Goal: Task Accomplishment & Management: Use online tool/utility

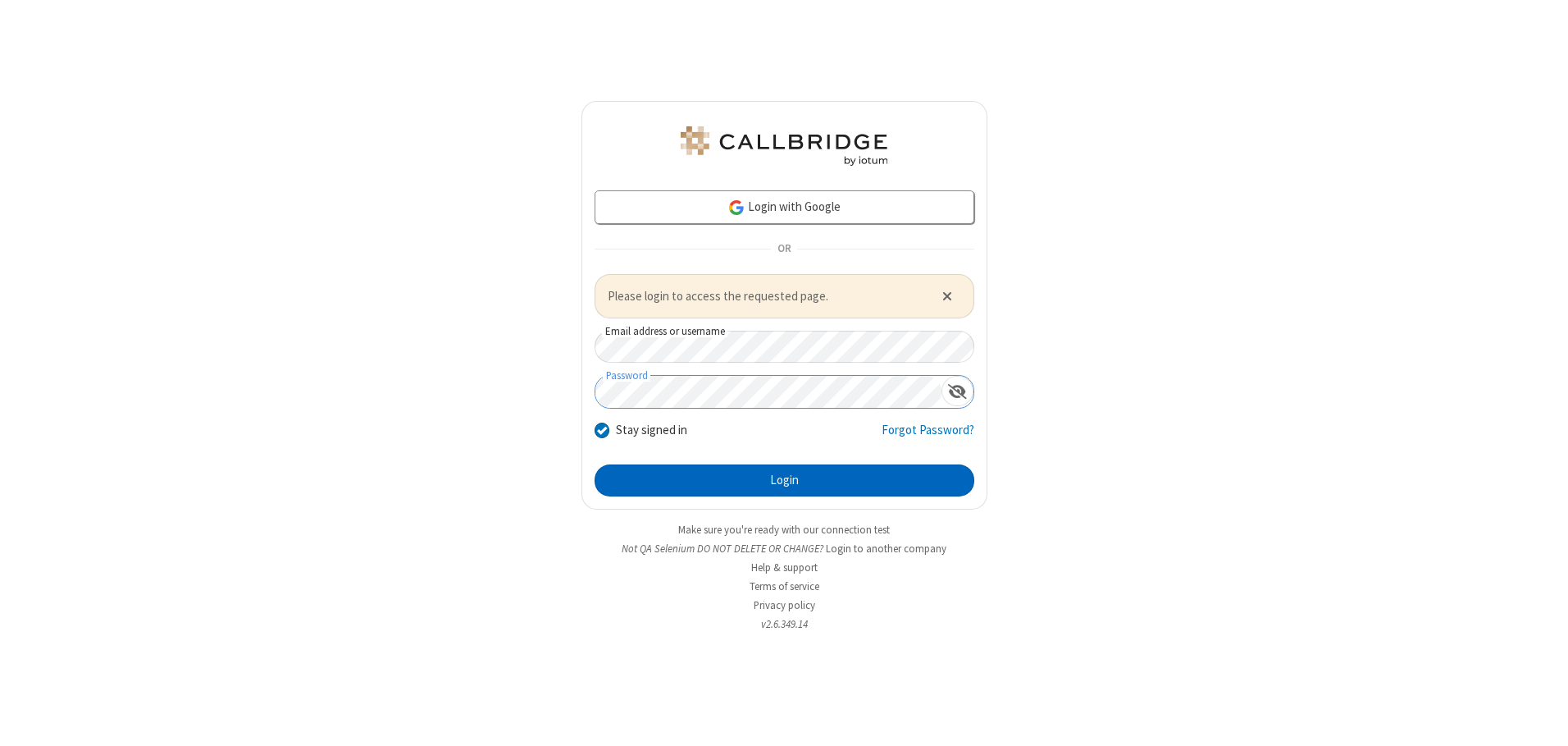
click at [784, 480] on button "Login" at bounding box center [784, 480] width 380 height 33
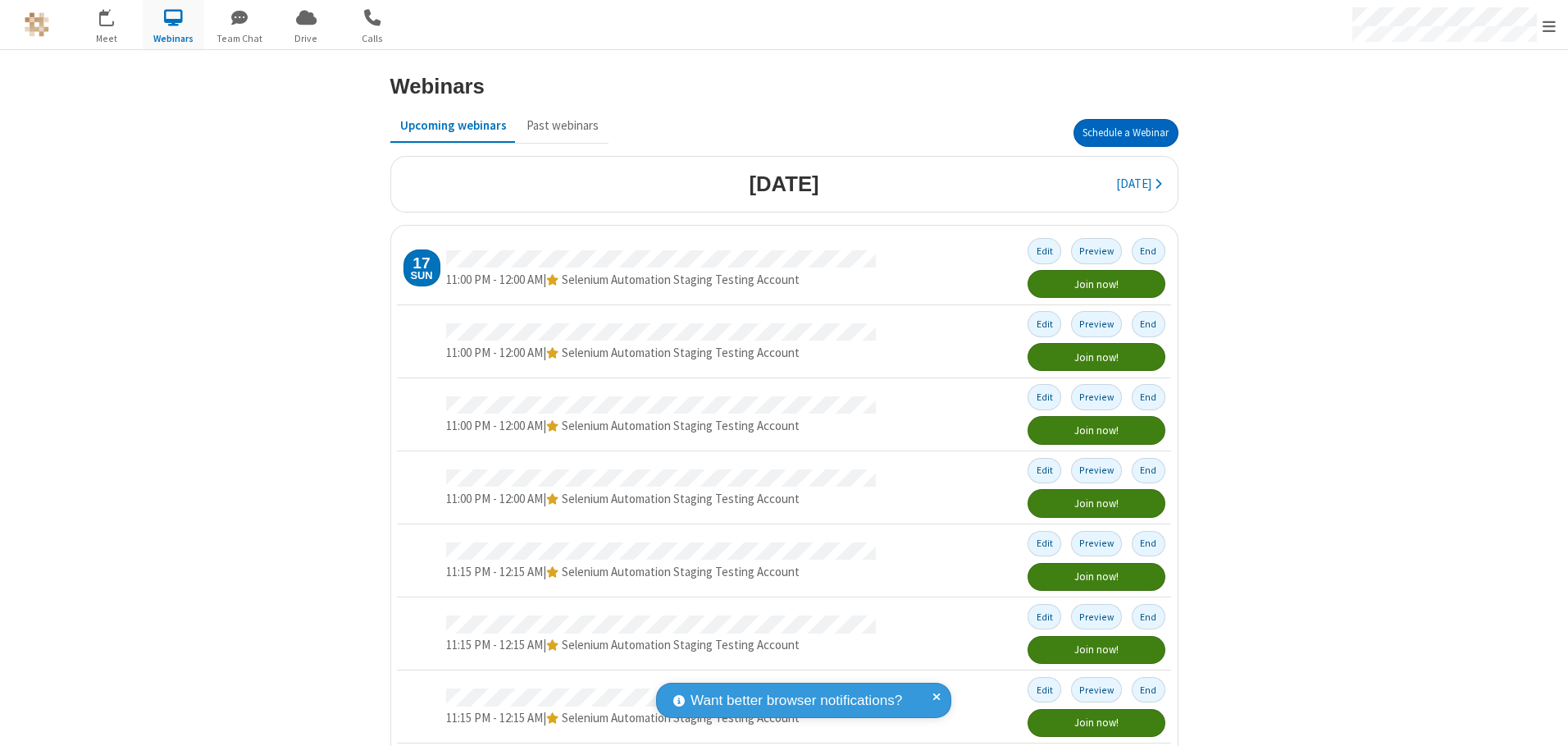
click at [1119, 133] on button "Schedule a Webinar" at bounding box center [1126, 132] width 105 height 28
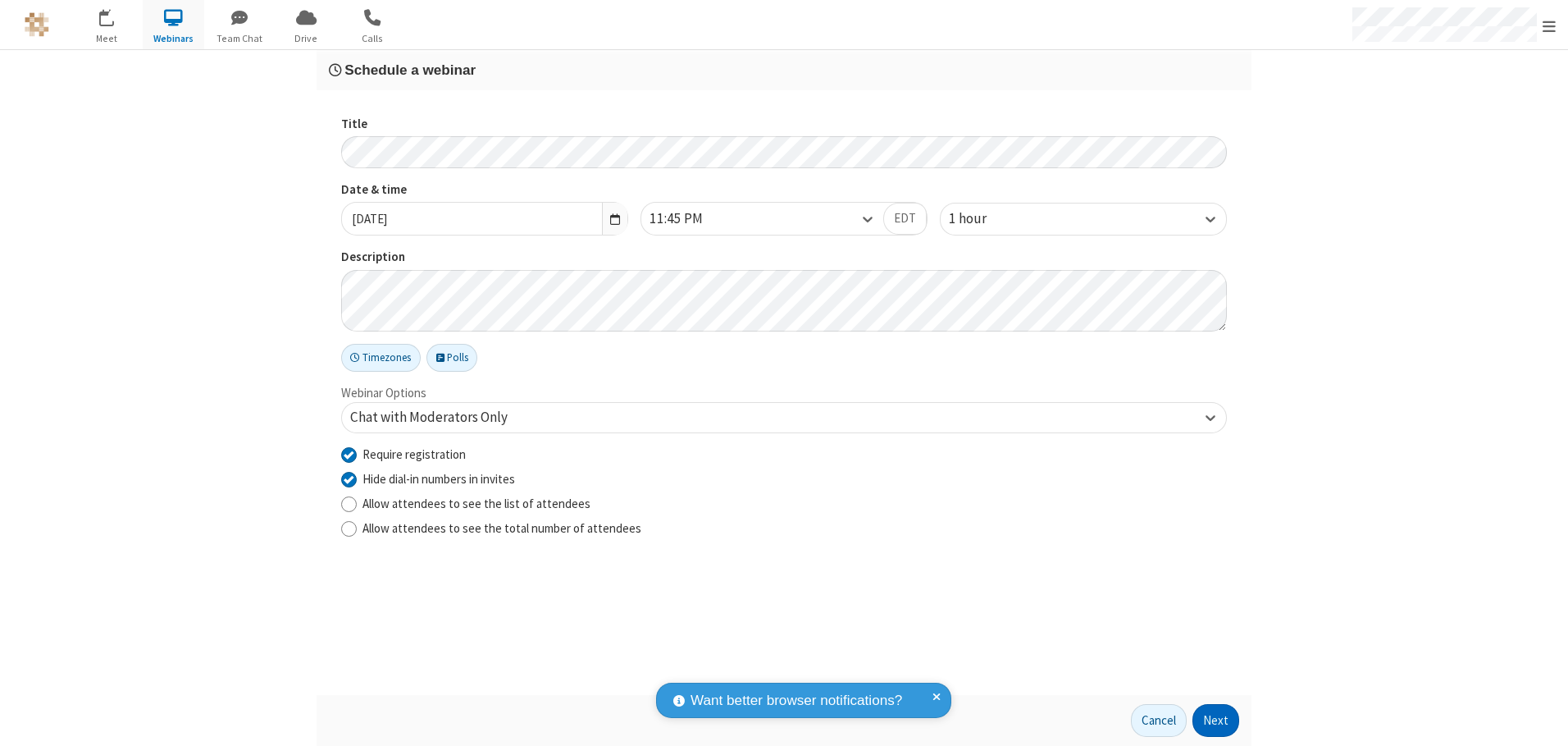
click at [1216, 721] on button "Next" at bounding box center [1215, 720] width 46 height 33
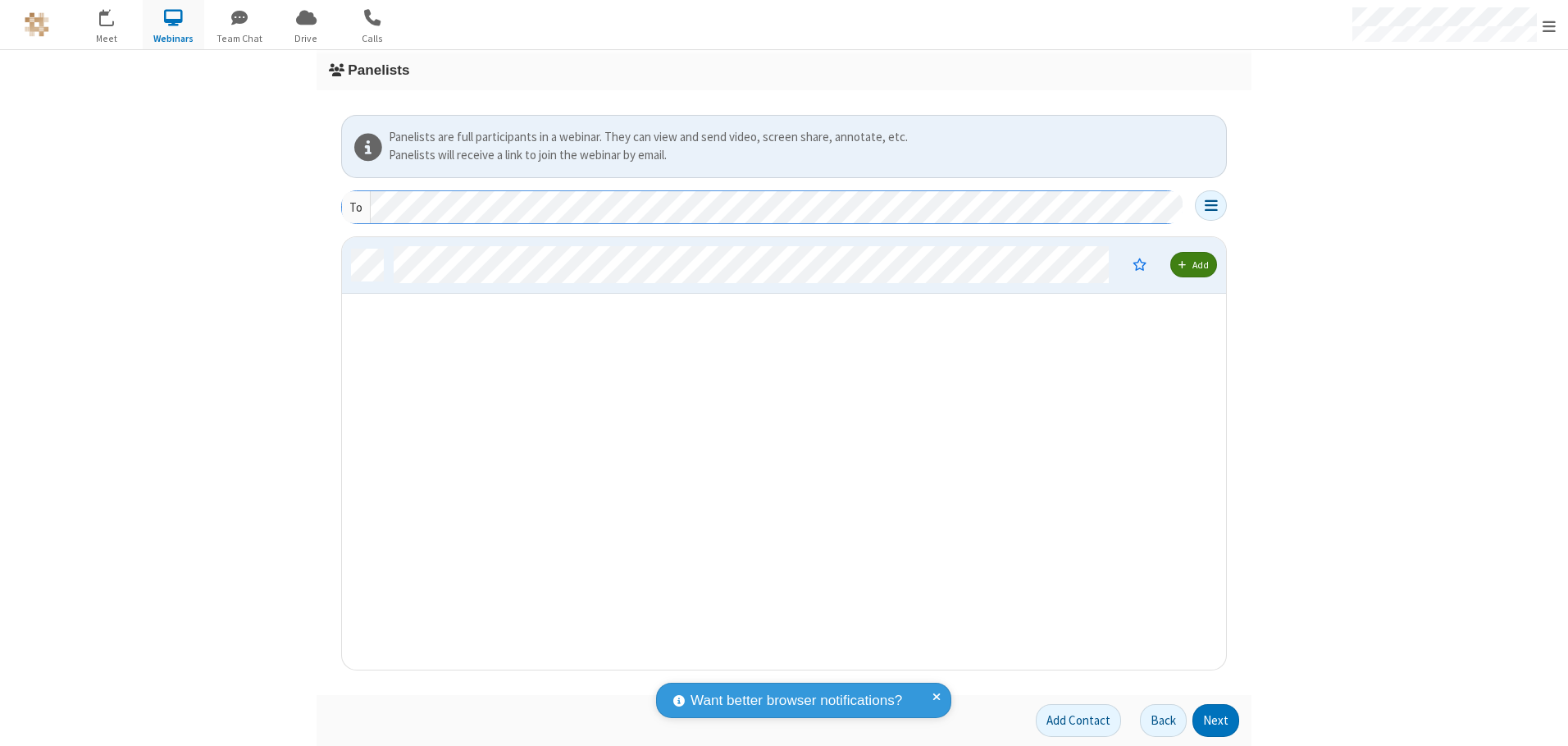
scroll to position [420, 872]
click at [1216, 721] on button "Next" at bounding box center [1215, 720] width 46 height 33
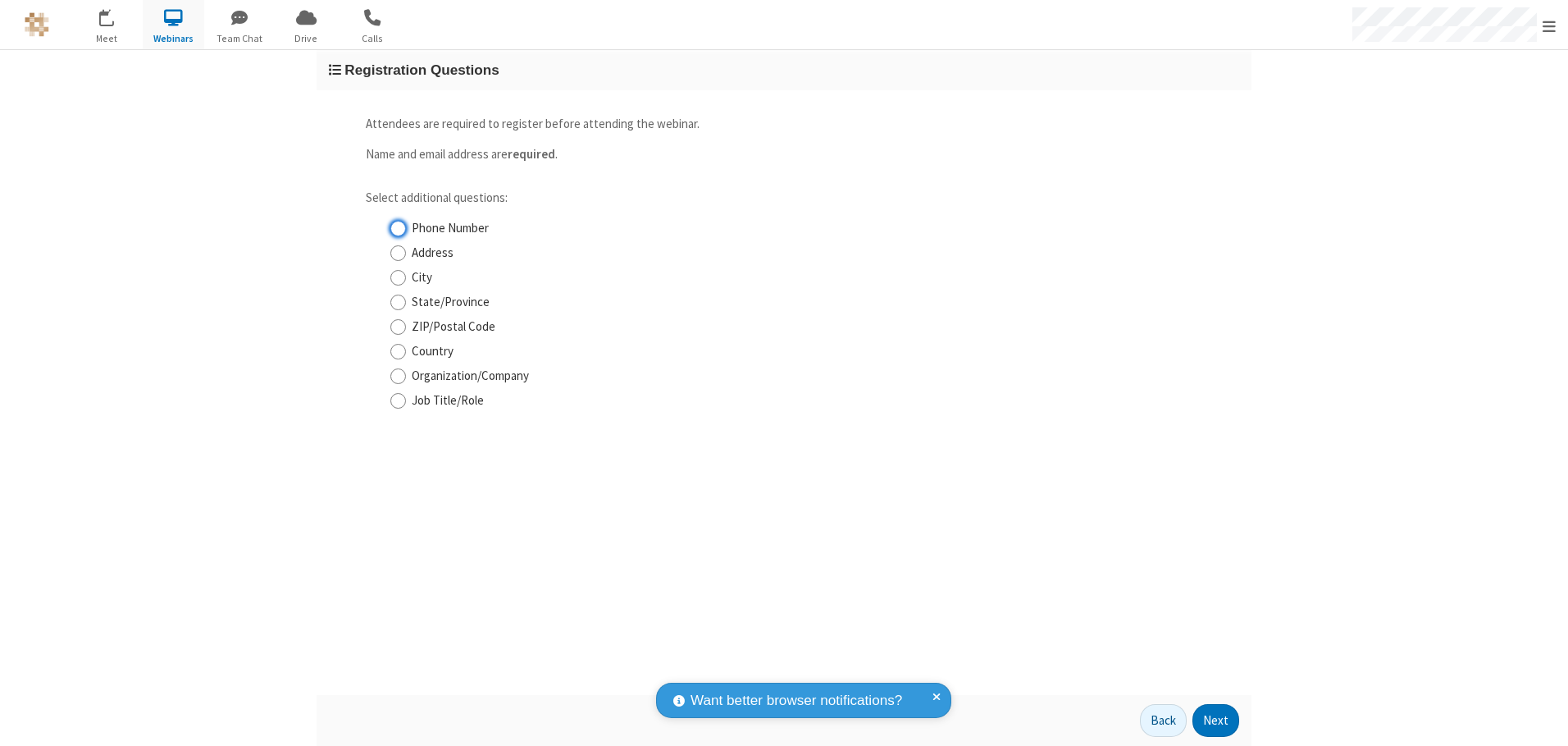
click at [398, 228] on input "Phone Number" at bounding box center [398, 228] width 15 height 17
checkbox input "true"
click at [1216, 721] on button "Next" at bounding box center [1215, 720] width 46 height 33
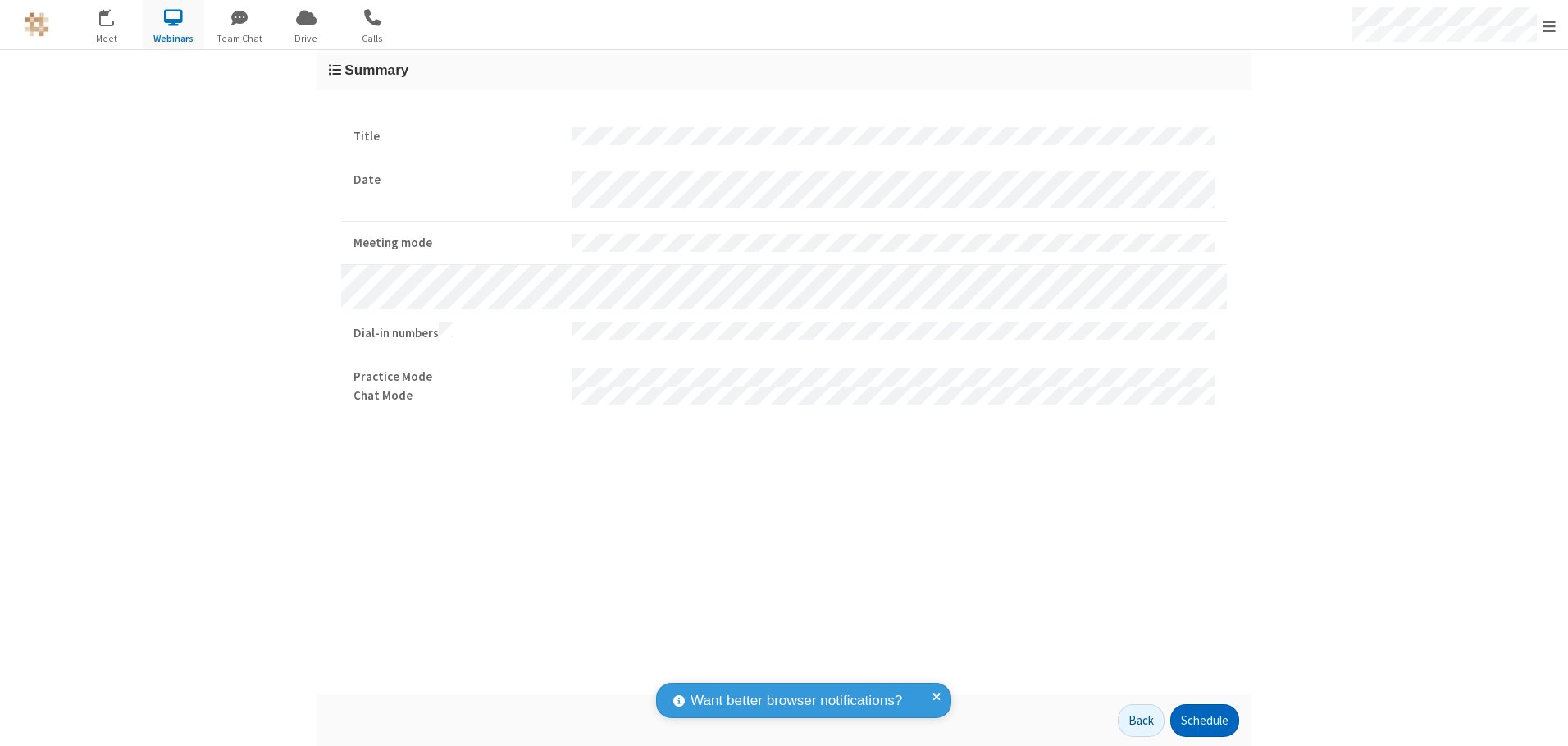
click at [1204, 721] on button "Schedule" at bounding box center [1205, 720] width 69 height 33
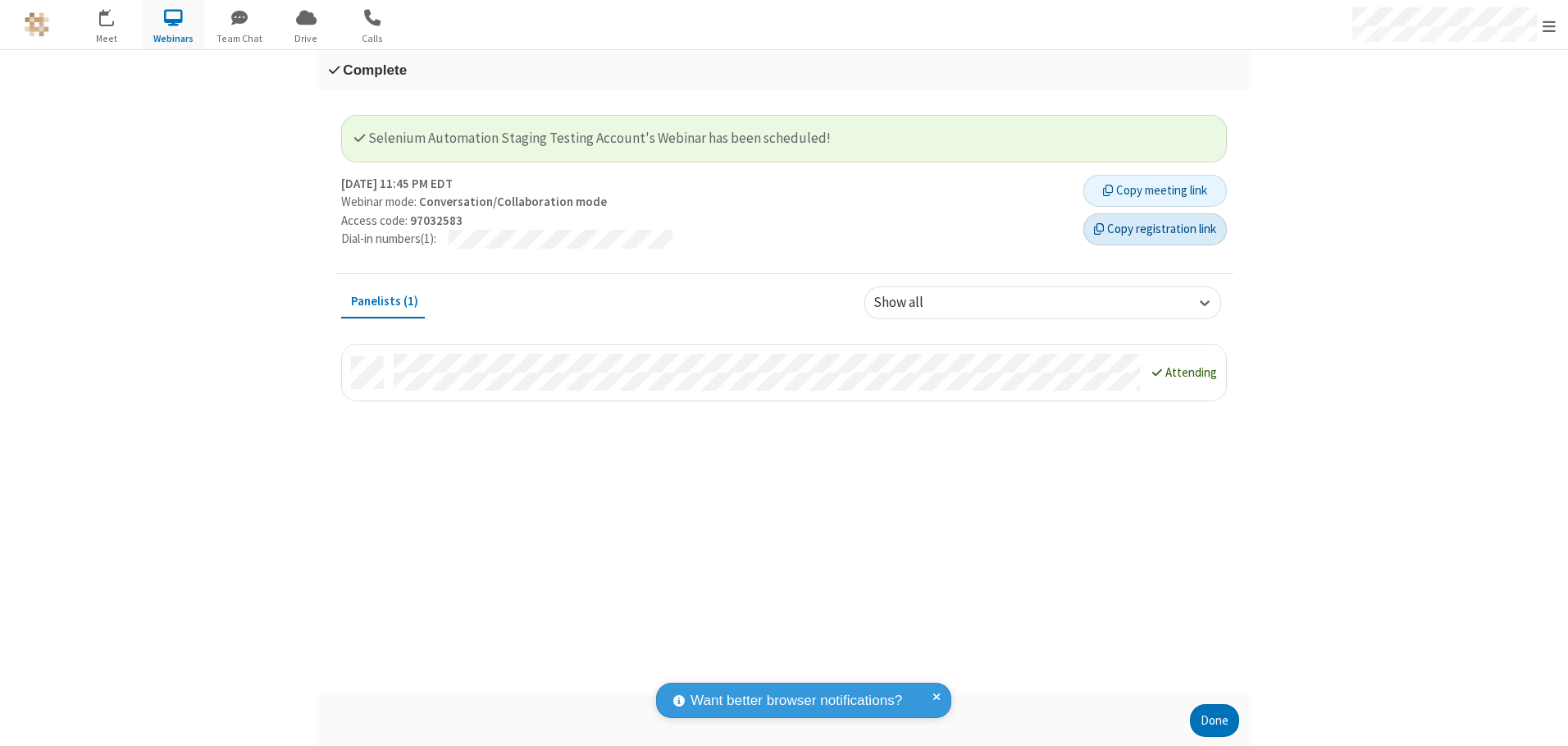
click at [1154, 229] on button "Copy registration link" at bounding box center [1155, 229] width 143 height 33
click at [1215, 721] on button "Done" at bounding box center [1214, 720] width 49 height 33
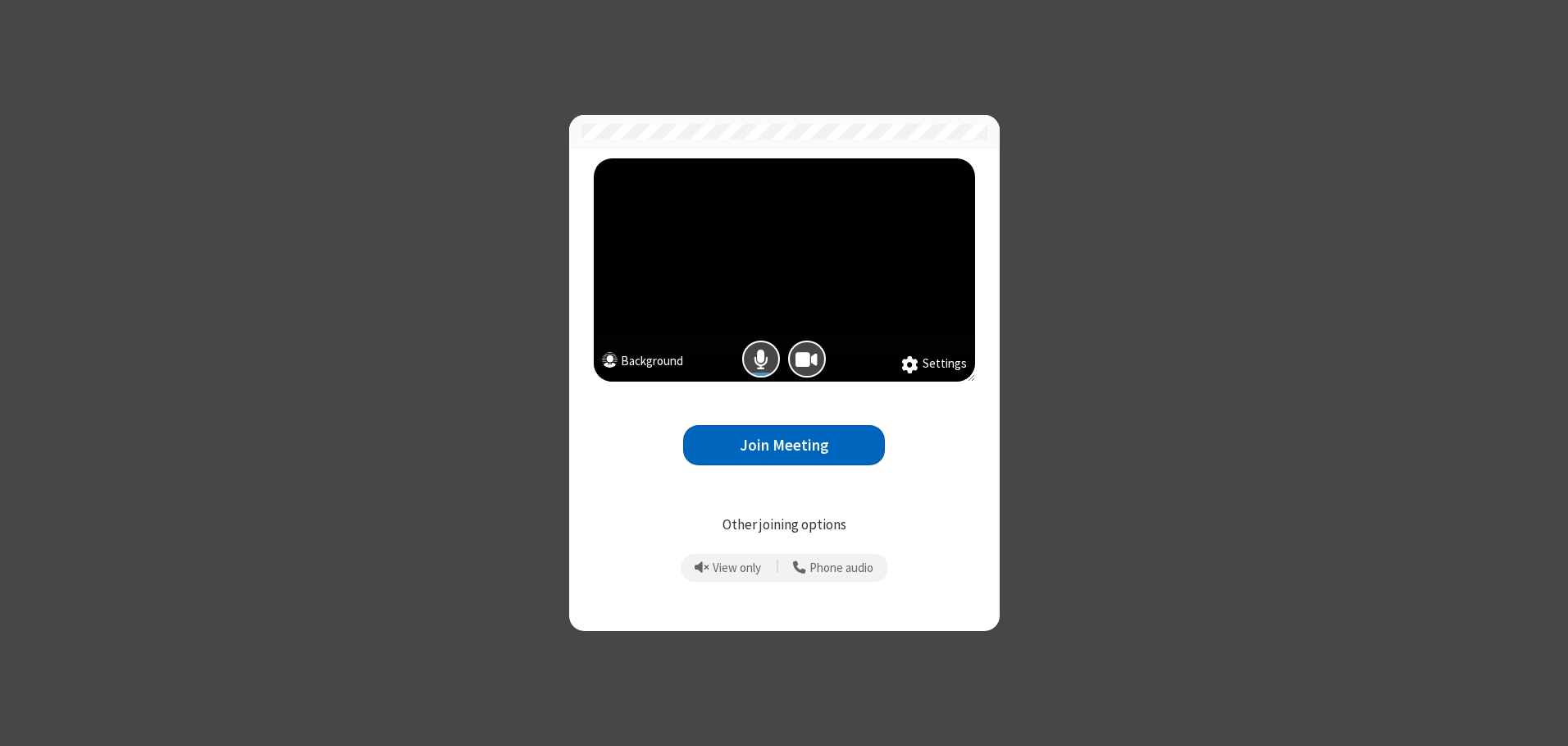
click at [784, 445] on button "Join Meeting" at bounding box center [784, 445] width 201 height 40
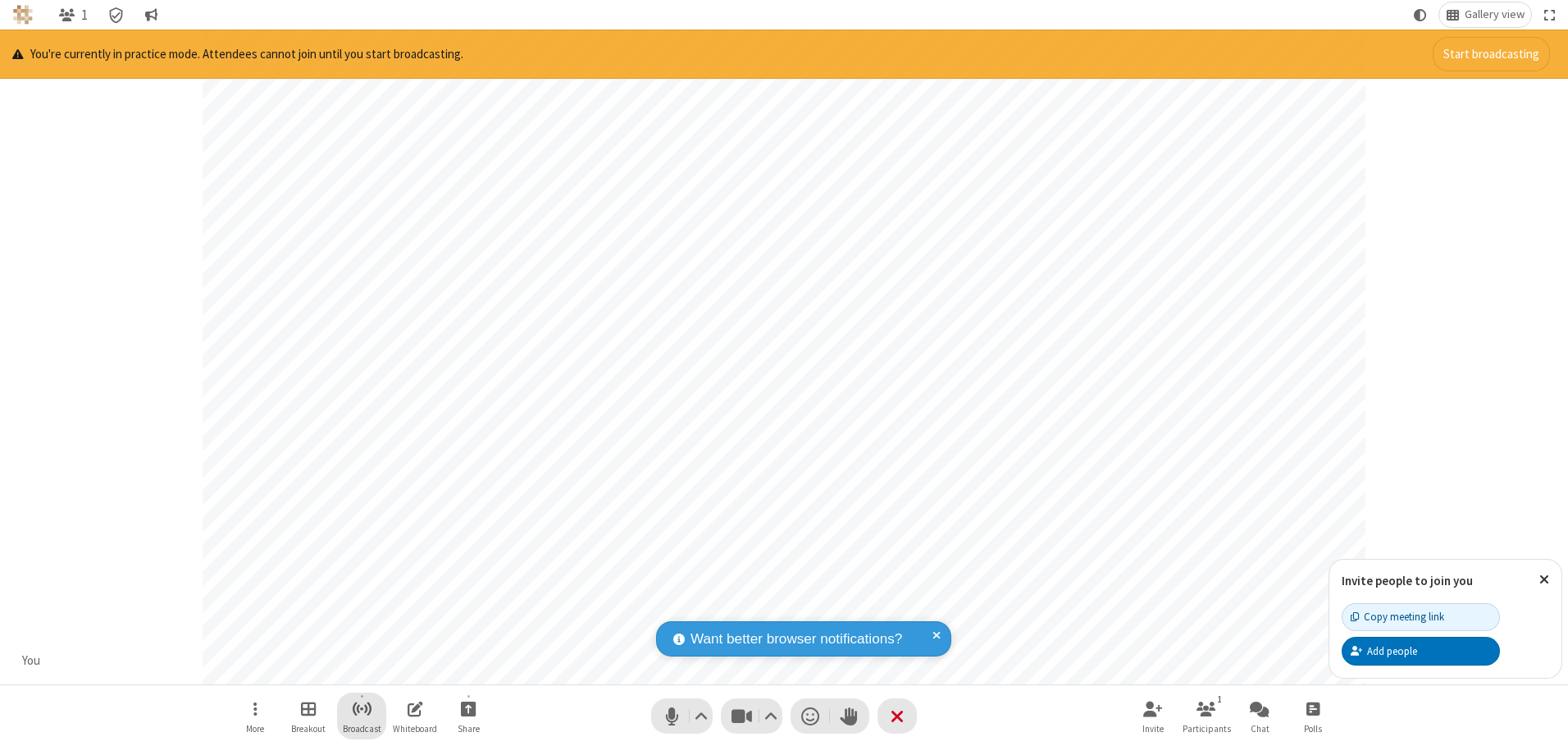
click at [361, 708] on span "Start broadcast" at bounding box center [362, 708] width 20 height 20
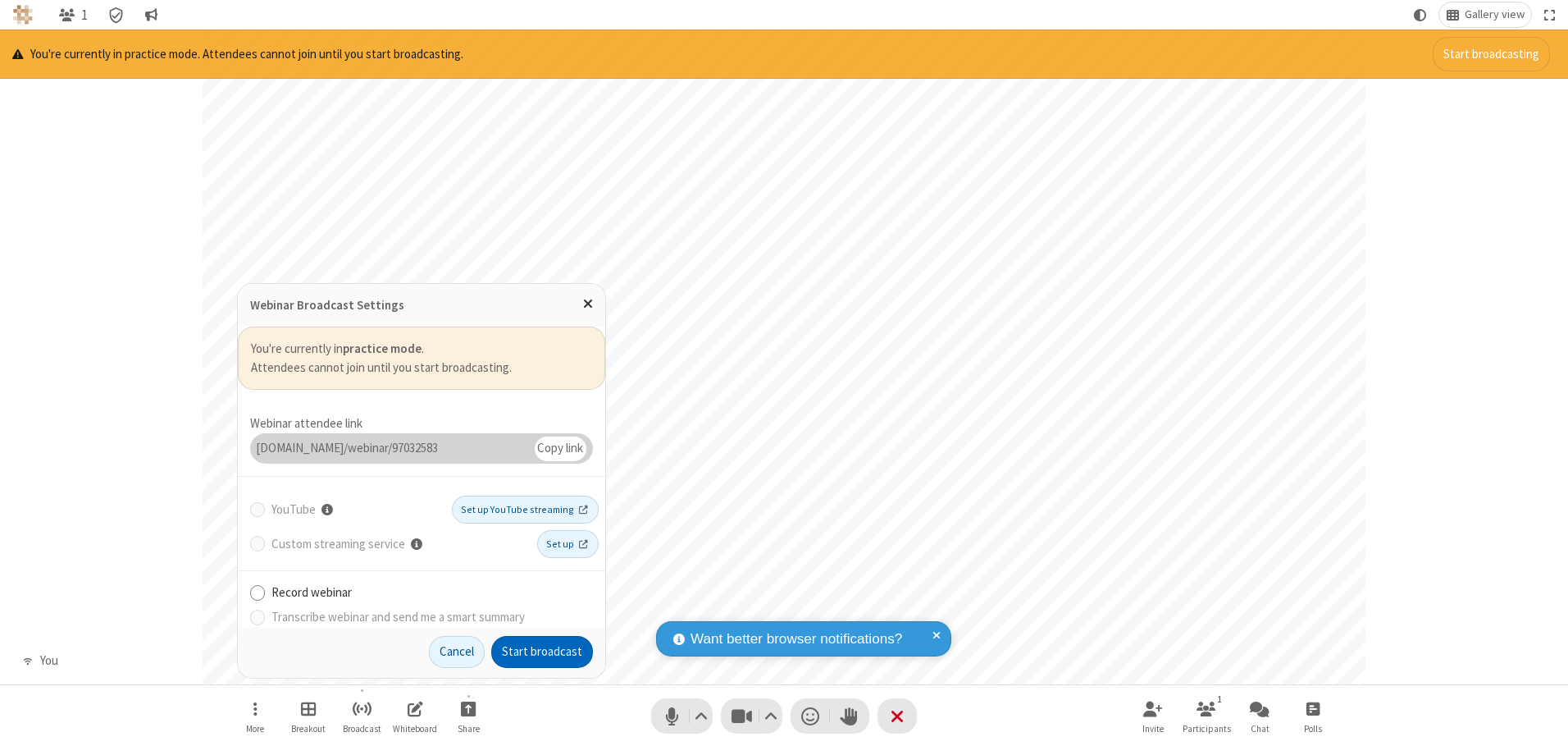
click at [542, 652] on button "Start broadcast" at bounding box center [542, 652] width 102 height 33
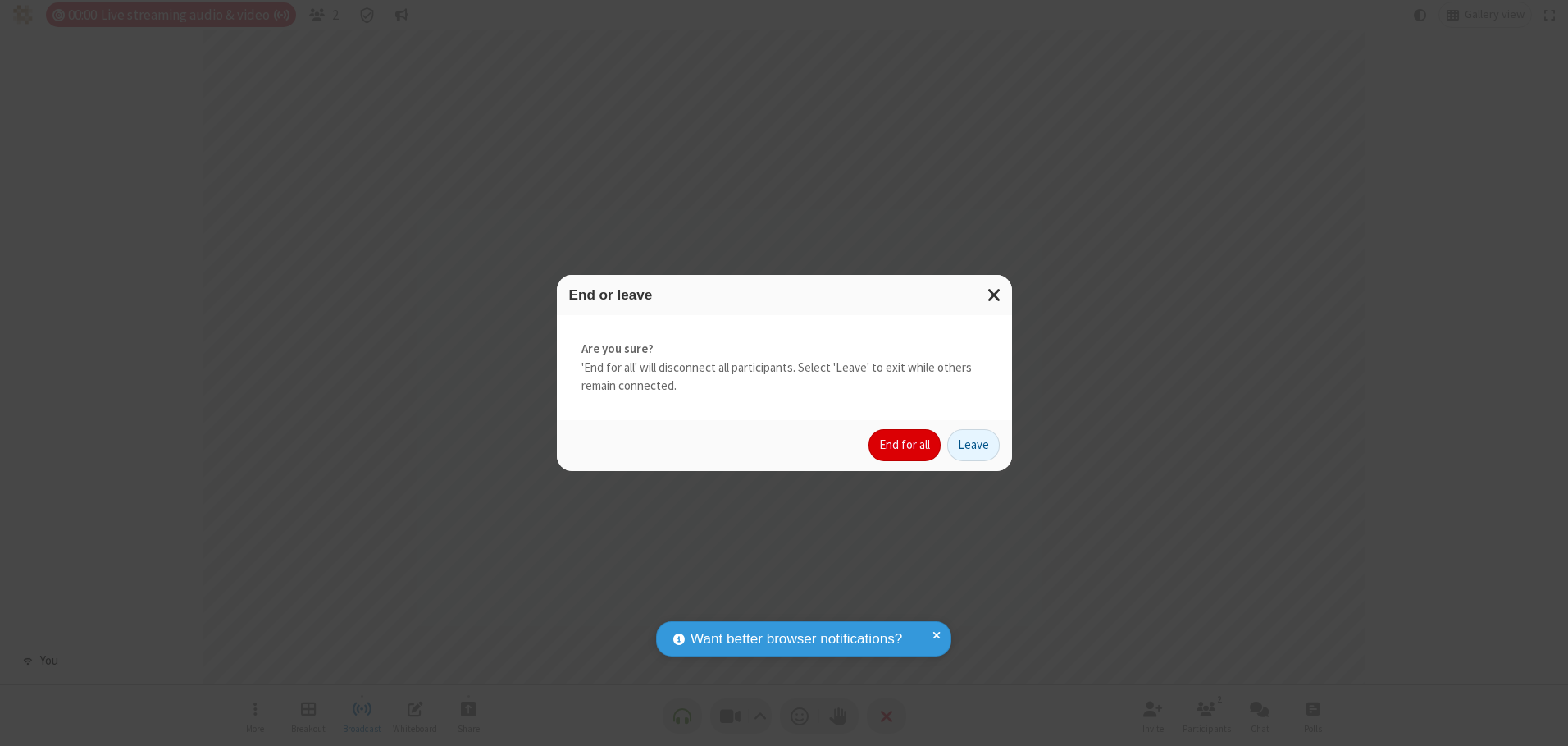
click at [906, 445] on button "End for all" at bounding box center [905, 445] width 72 height 33
